Goal: Information Seeking & Learning: Learn about a topic

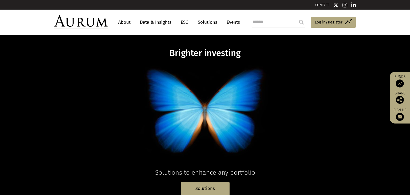
click at [169, 23] on link "Data & Insights" at bounding box center [155, 22] width 37 height 10
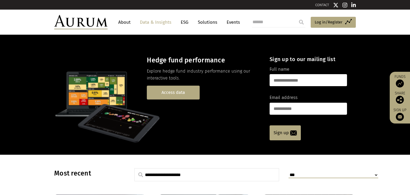
click at [187, 99] on link "Access data" at bounding box center [173, 93] width 53 height 14
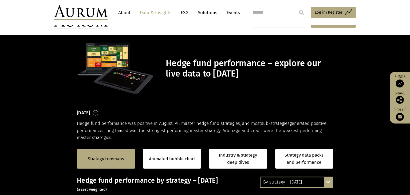
click at [297, 178] on div "By strategy – [DATE]" at bounding box center [297, 183] width 72 height 10
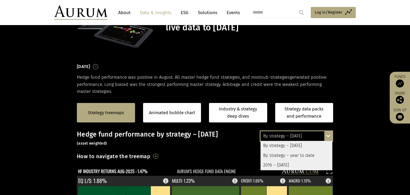
scroll to position [46, 0]
click at [292, 158] on div "By strategy – year to date" at bounding box center [297, 156] width 72 height 10
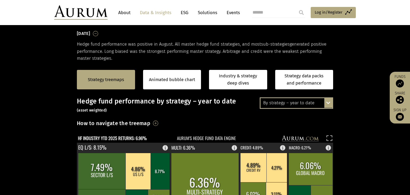
scroll to position [75, 0]
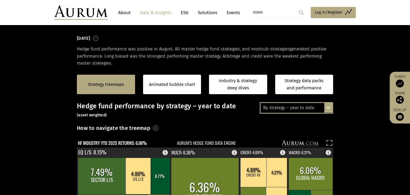
click at [286, 111] on div "By strategy – year to date" at bounding box center [297, 108] width 72 height 10
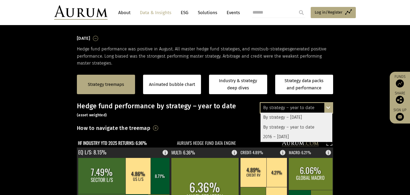
click at [284, 138] on div "2016 – [DATE]" at bounding box center [297, 137] width 72 height 10
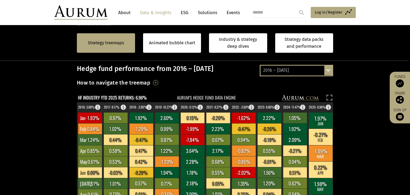
scroll to position [103, 0]
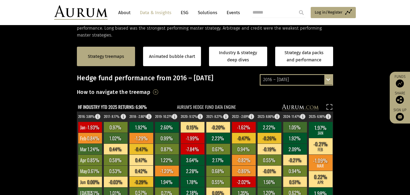
click at [275, 79] on div "2016 – August 2025" at bounding box center [297, 80] width 72 height 10
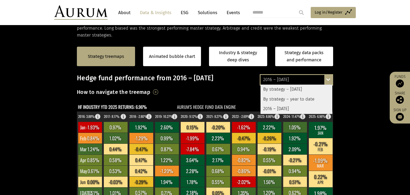
click at [297, 99] on div "By strategy – year to date" at bounding box center [297, 100] width 72 height 10
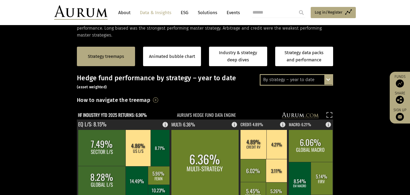
scroll to position [103, 0]
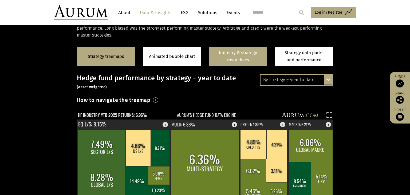
click at [242, 58] on link "Industry & strategy deep dives" at bounding box center [238, 56] width 58 height 19
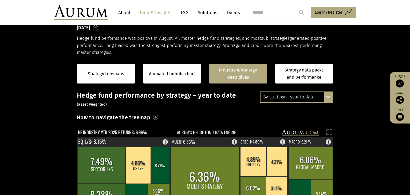
scroll to position [0, 0]
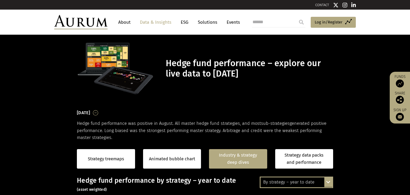
click at [303, 169] on div "Strategy treemaps Animated bubble chart Industry & strategy deep dives Strategy…" at bounding box center [205, 159] width 256 height 36
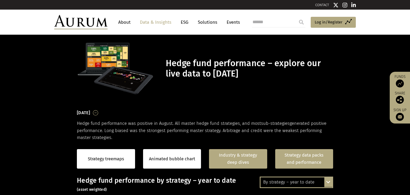
click at [304, 164] on link "Strategy data packs and performance" at bounding box center [304, 158] width 58 height 19
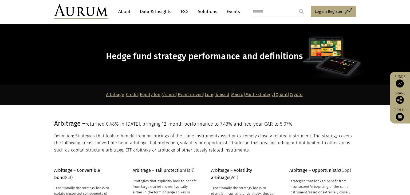
scroll to position [5, 0]
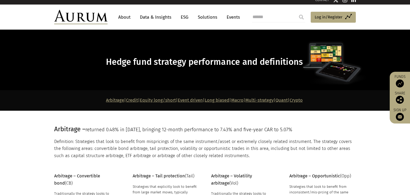
click at [241, 102] on link "Macro" at bounding box center [237, 100] width 12 height 5
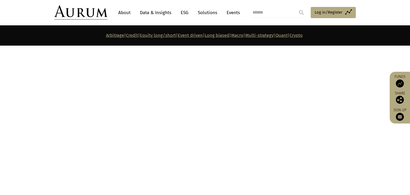
scroll to position [1875, 0]
click at [274, 35] on link "Multi-strategy" at bounding box center [259, 35] width 28 height 5
click at [244, 37] on link "Macro" at bounding box center [237, 35] width 12 height 5
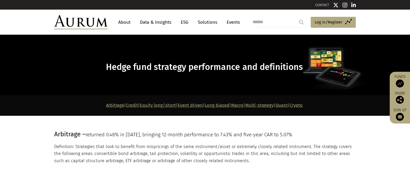
click at [244, 105] on link "Macro" at bounding box center [237, 105] width 12 height 5
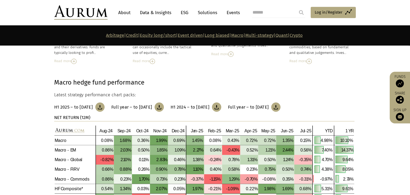
scroll to position [1875, 0]
